Goal: Transaction & Acquisition: Purchase product/service

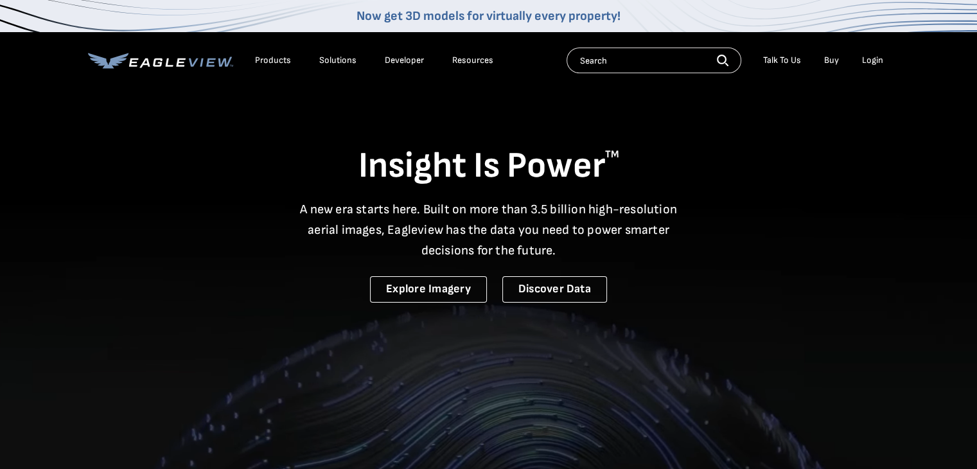
click at [863, 59] on div "Login" at bounding box center [872, 61] width 21 height 12
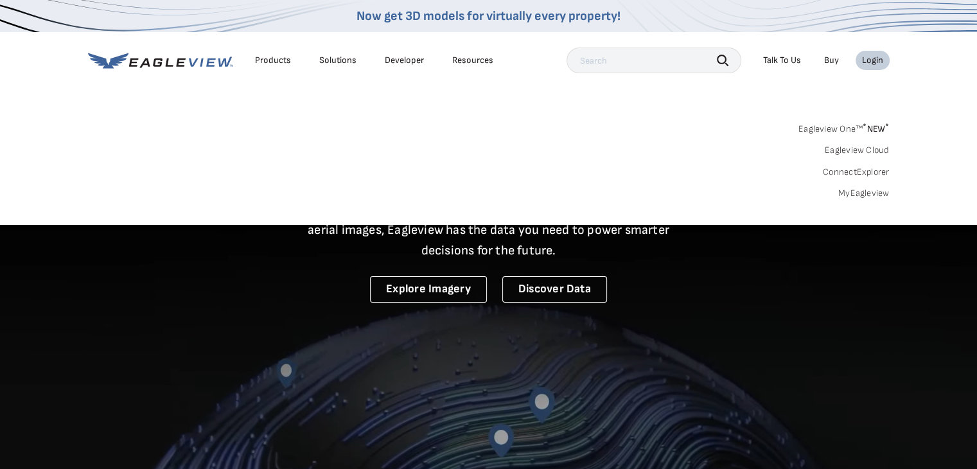
click at [863, 190] on link "MyEagleview" at bounding box center [863, 194] width 51 height 12
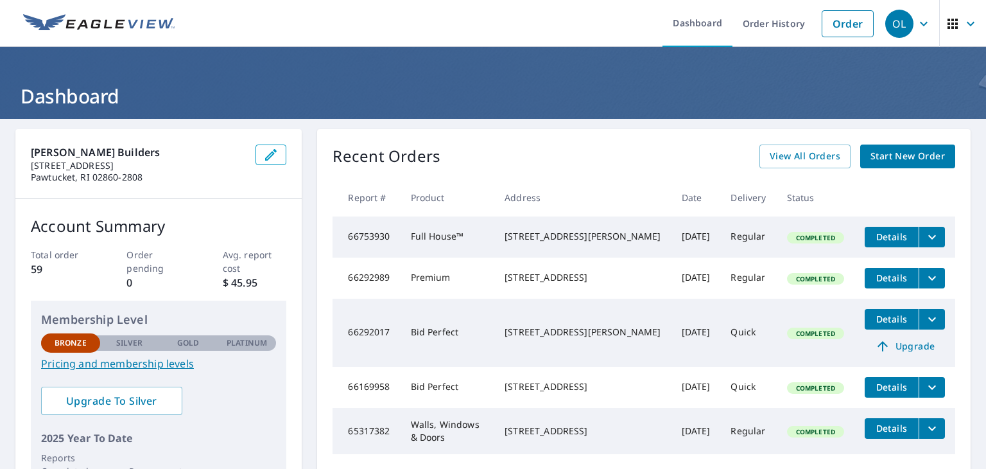
click at [916, 155] on span "Start New Order" at bounding box center [908, 156] width 74 height 16
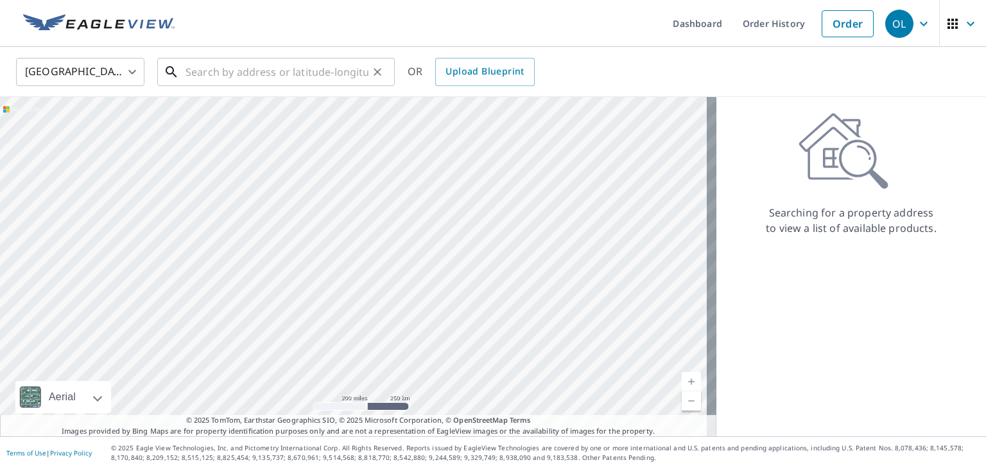
click at [285, 73] on input "text" at bounding box center [277, 72] width 183 height 36
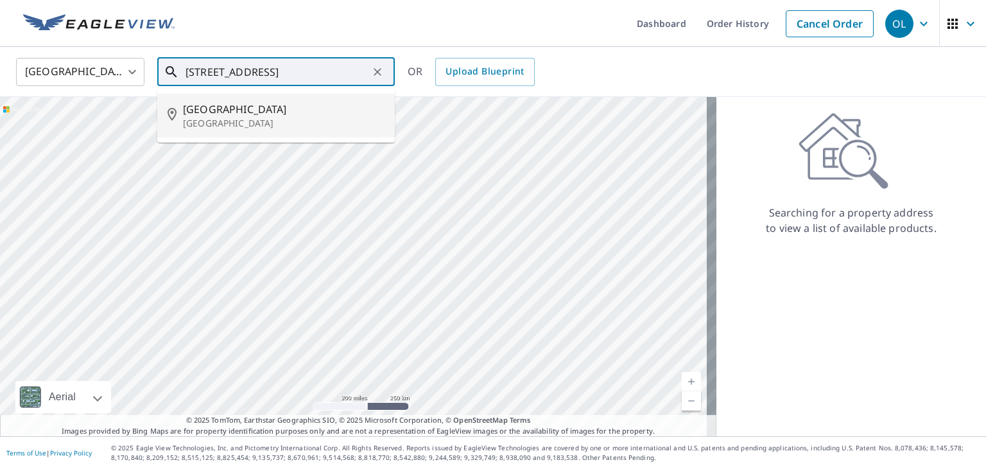
click at [208, 111] on span "357 Vaucluse Ave" at bounding box center [284, 108] width 202 height 15
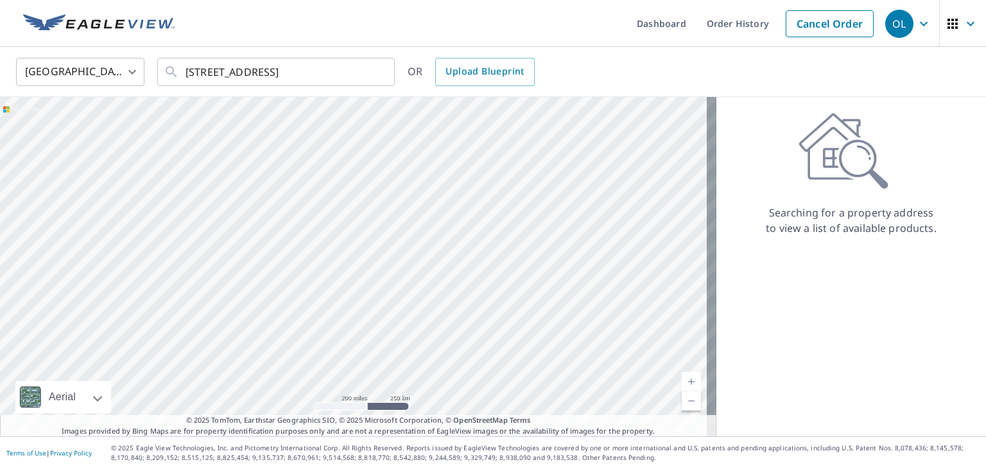
type input "357 Vaucluse Ave Middletown, RI 02842"
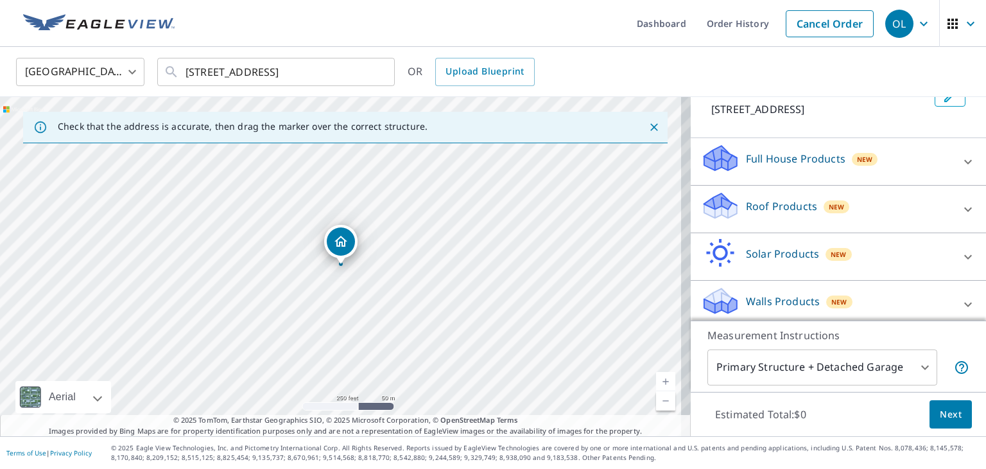
scroll to position [99, 0]
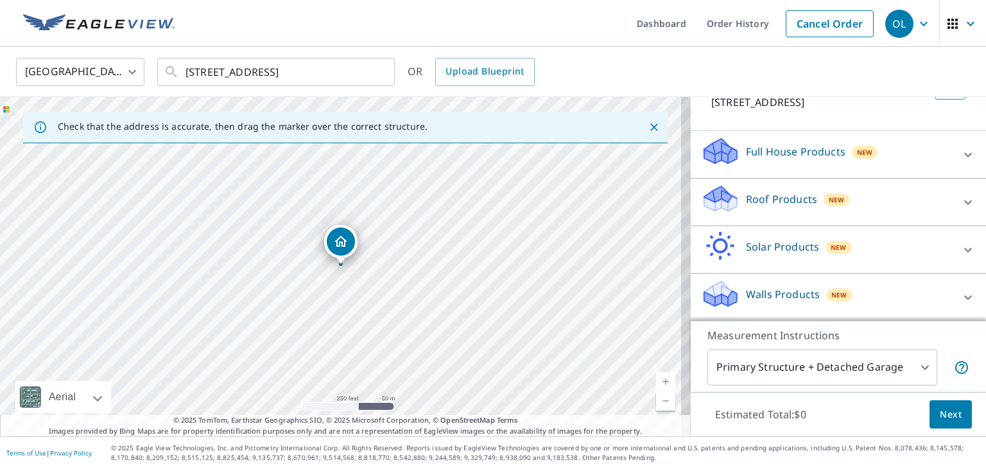
click at [765, 299] on p "Walls Products" at bounding box center [783, 293] width 74 height 15
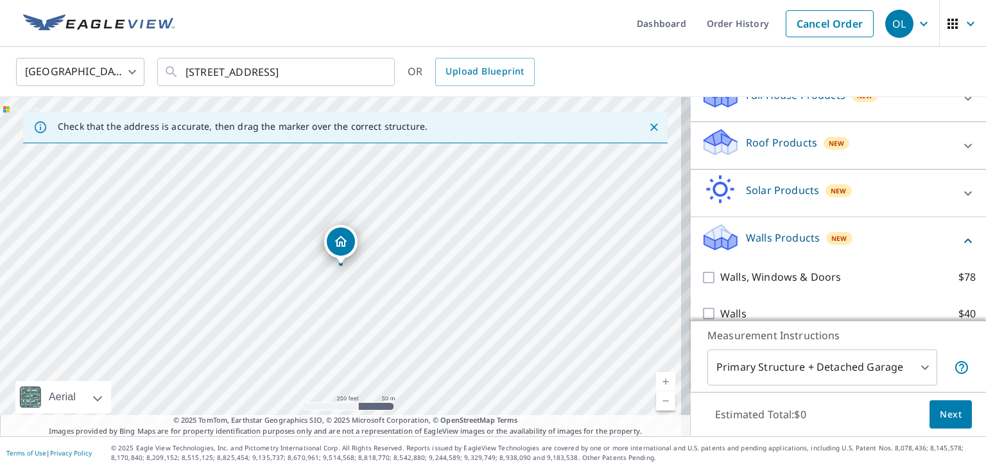
scroll to position [171, 0]
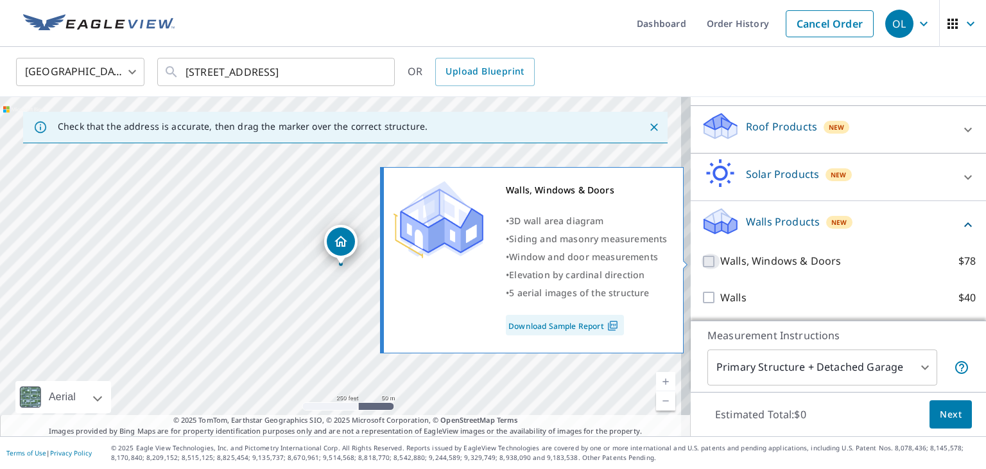
click at [703, 261] on input "Walls, Windows & Doors $78" at bounding box center [710, 261] width 19 height 15
checkbox input "true"
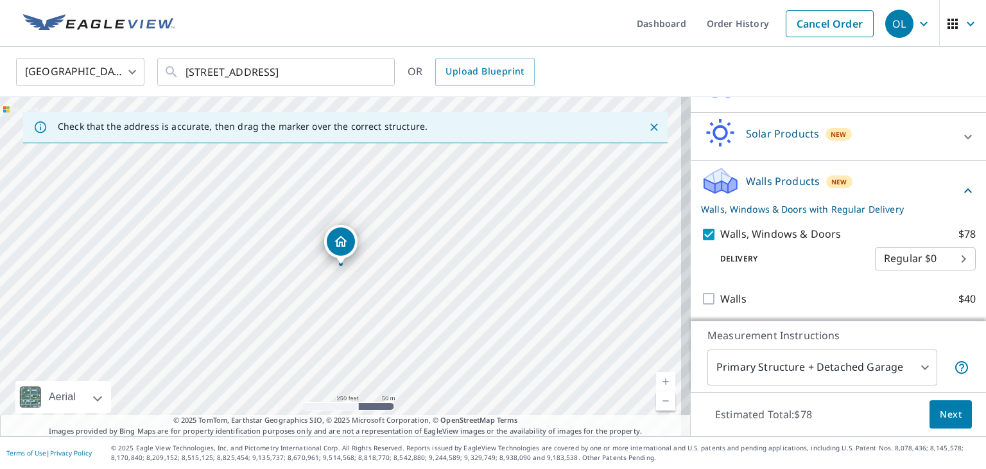
scroll to position [213, 0]
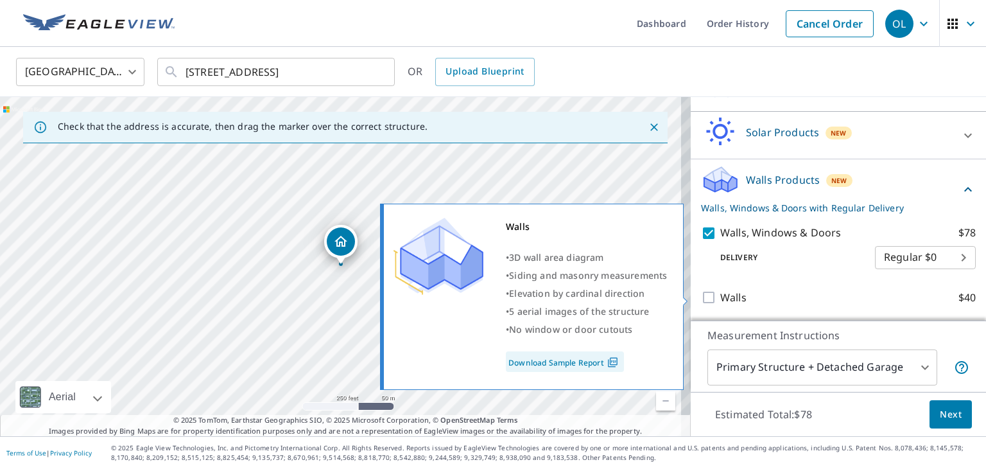
click at [706, 298] on input "Walls $40" at bounding box center [710, 297] width 19 height 15
checkbox input "true"
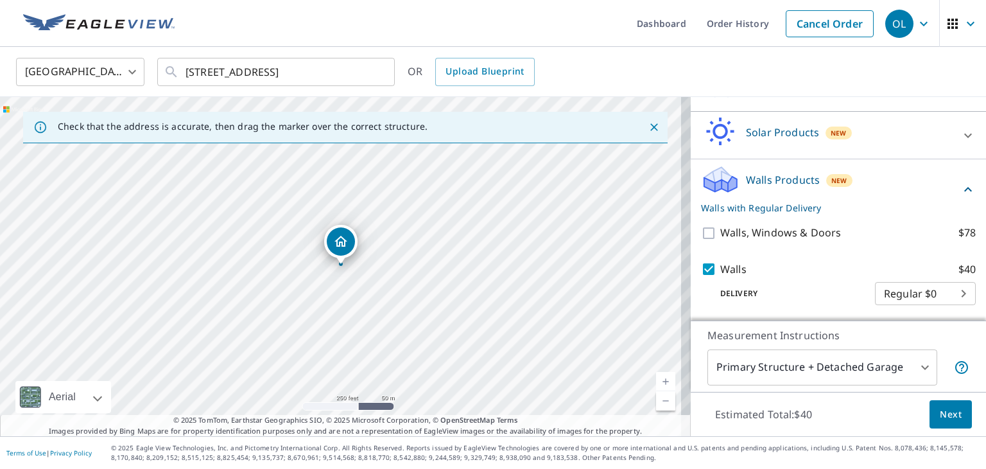
click at [911, 302] on body "OL OL Dashboard Order History Cancel Order OL United States US ​ 357 Vaucluse A…" at bounding box center [493, 234] width 986 height 469
click at [916, 294] on ul "Regular $0" at bounding box center [906, 291] width 101 height 33
click at [822, 268] on div at bounding box center [493, 234] width 986 height 469
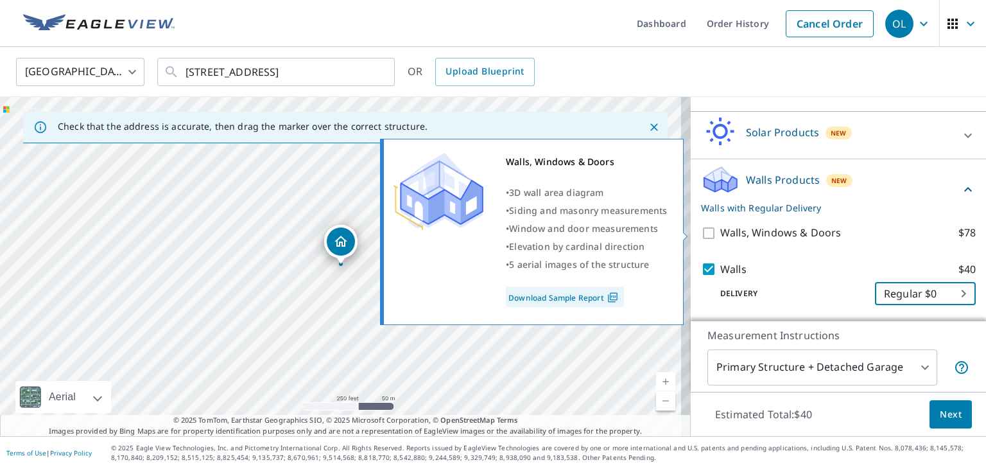
click at [701, 231] on input "Walls, Windows & Doors $78" at bounding box center [710, 232] width 19 height 15
checkbox input "true"
checkbox input "false"
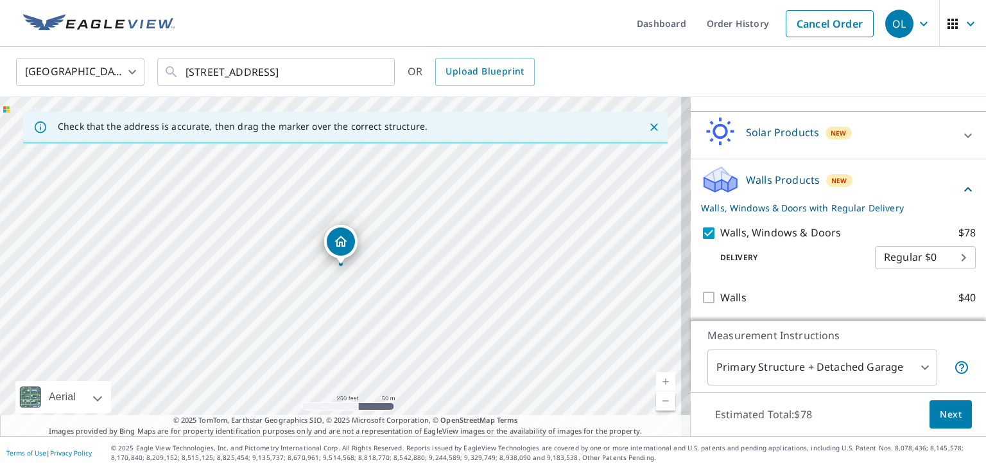
click at [940, 407] on span "Next" at bounding box center [951, 415] width 22 height 16
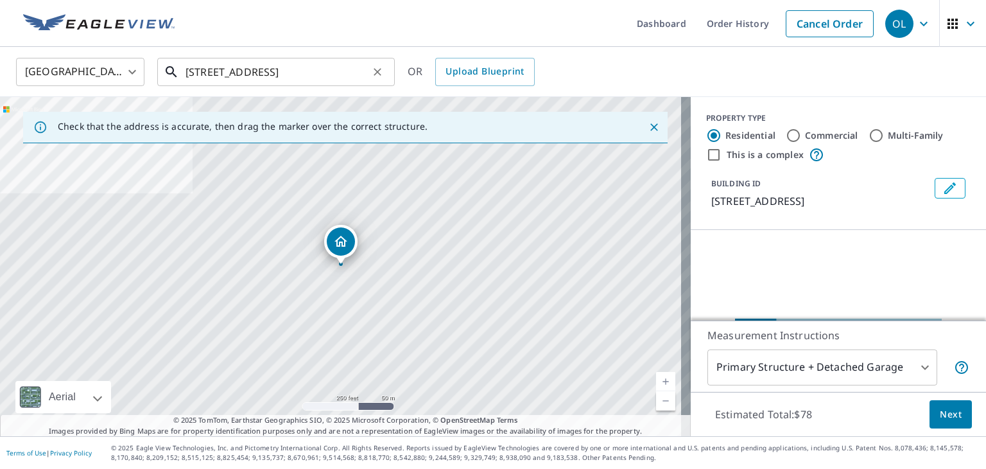
click at [197, 69] on input "357 Vaucluse Ave Middletown, RI 02842" at bounding box center [277, 72] width 183 height 36
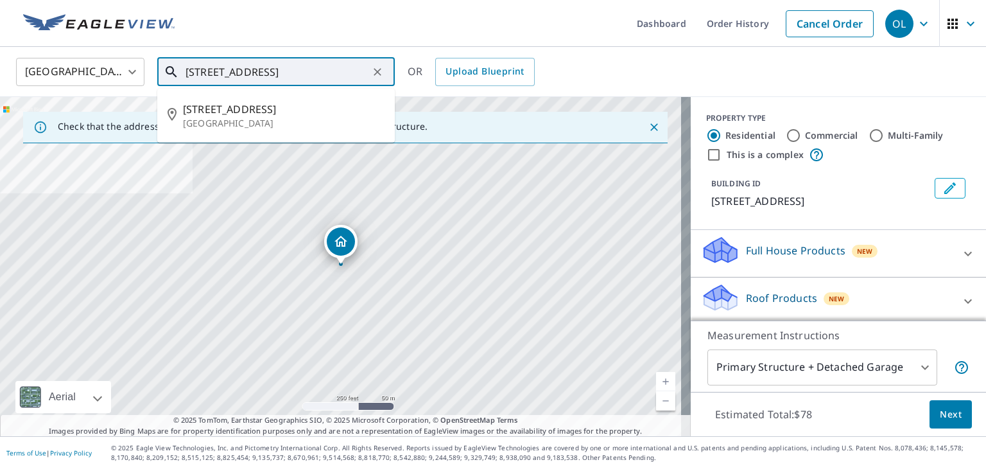
type input "327 Vaucluse Ave Middletown, RI 02842"
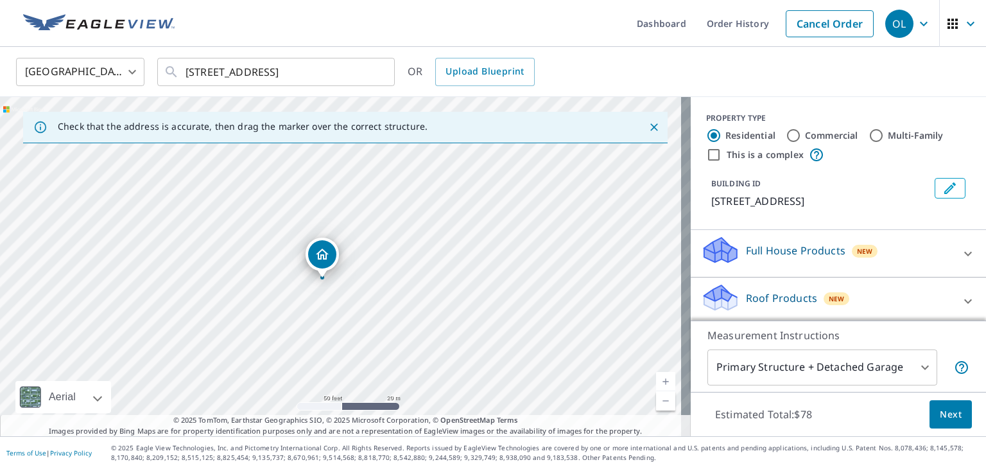
drag, startPoint x: 263, startPoint y: 227, endPoint x: 280, endPoint y: 286, distance: 61.0
click at [280, 286] on div "327 Vaucluse Ave Middletown, RI 02842" at bounding box center [345, 266] width 691 height 339
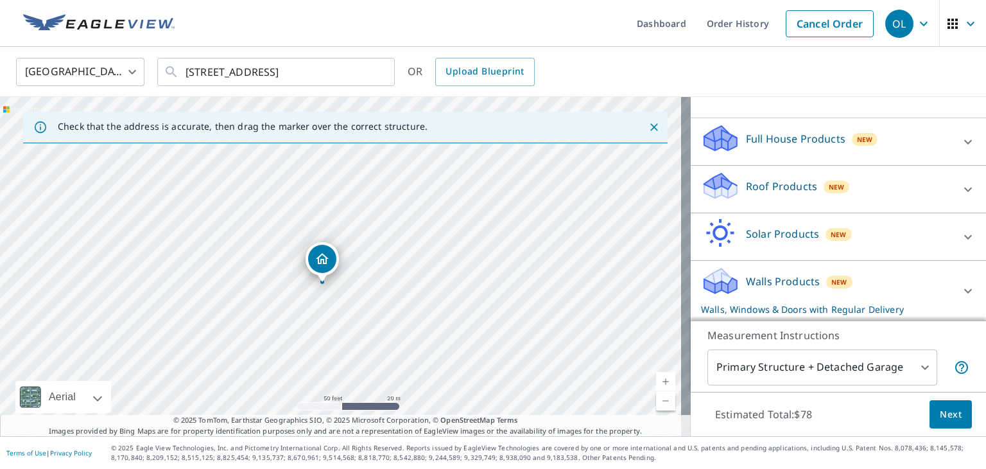
scroll to position [112, 0]
click at [730, 276] on div "Walls Products New Walls, Windows & Doors with Regular Delivery" at bounding box center [827, 290] width 252 height 50
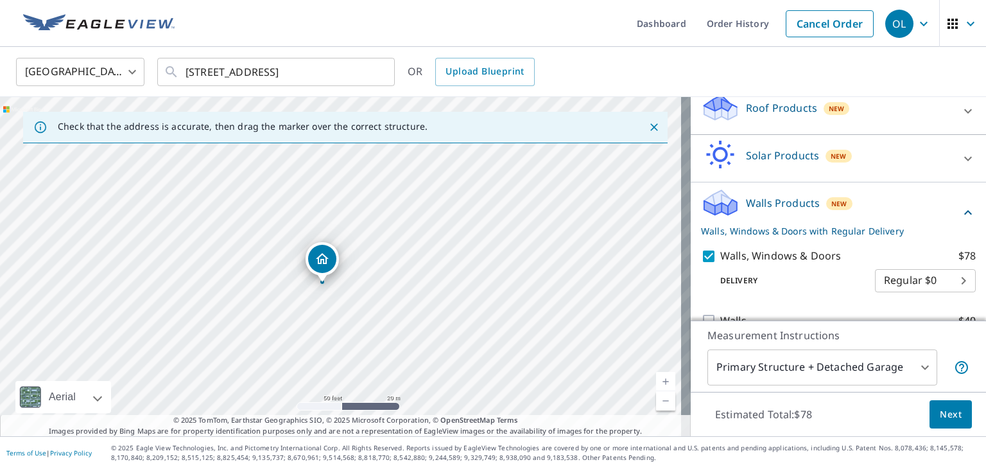
scroll to position [213, 0]
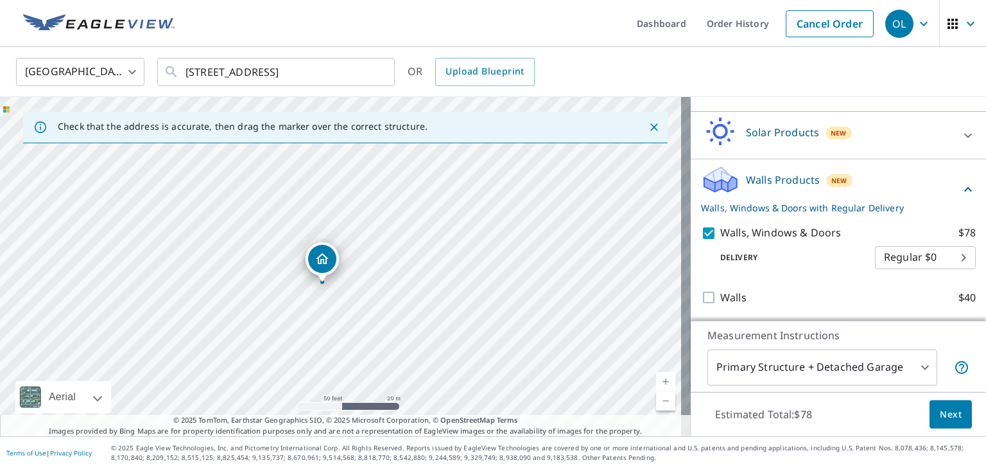
click at [940, 416] on span "Next" at bounding box center [951, 415] width 22 height 16
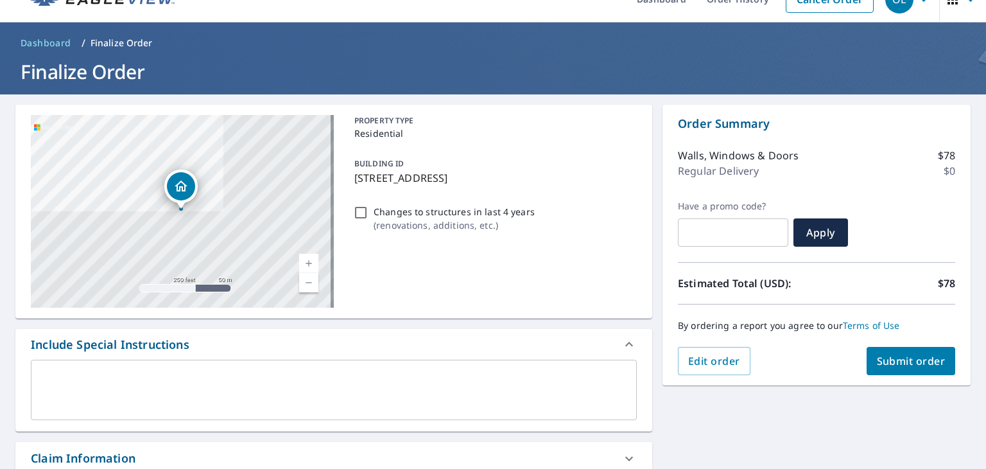
scroll to position [64, 0]
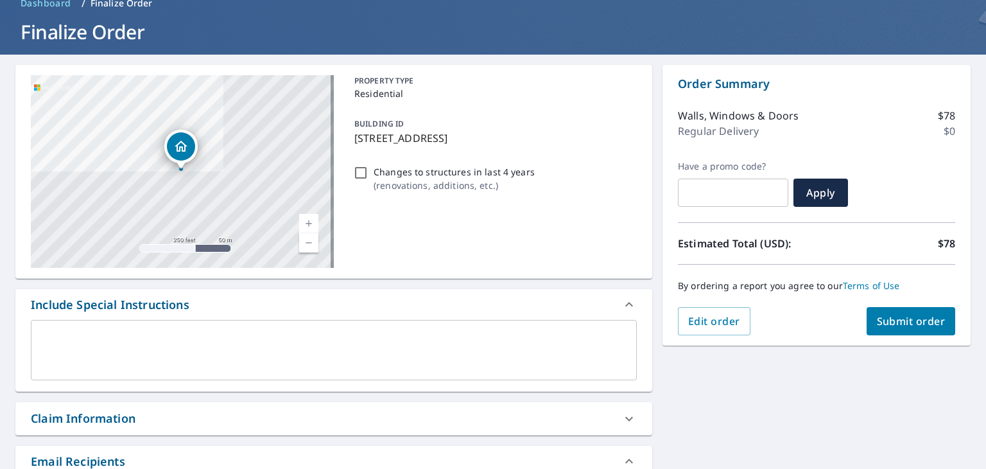
click at [916, 316] on span "Submit order" at bounding box center [911, 321] width 69 height 14
